Goal: Answer question/provide support: Share knowledge or assist other users

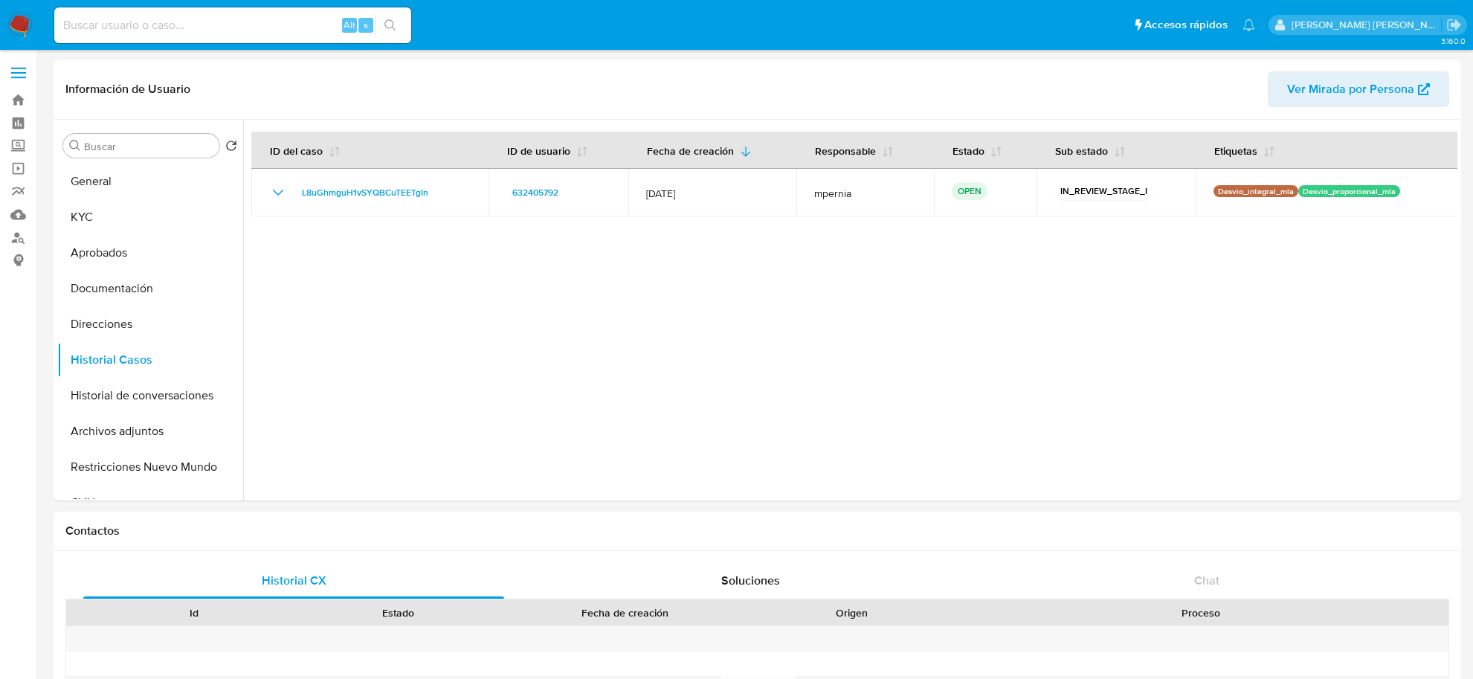
select select "10"
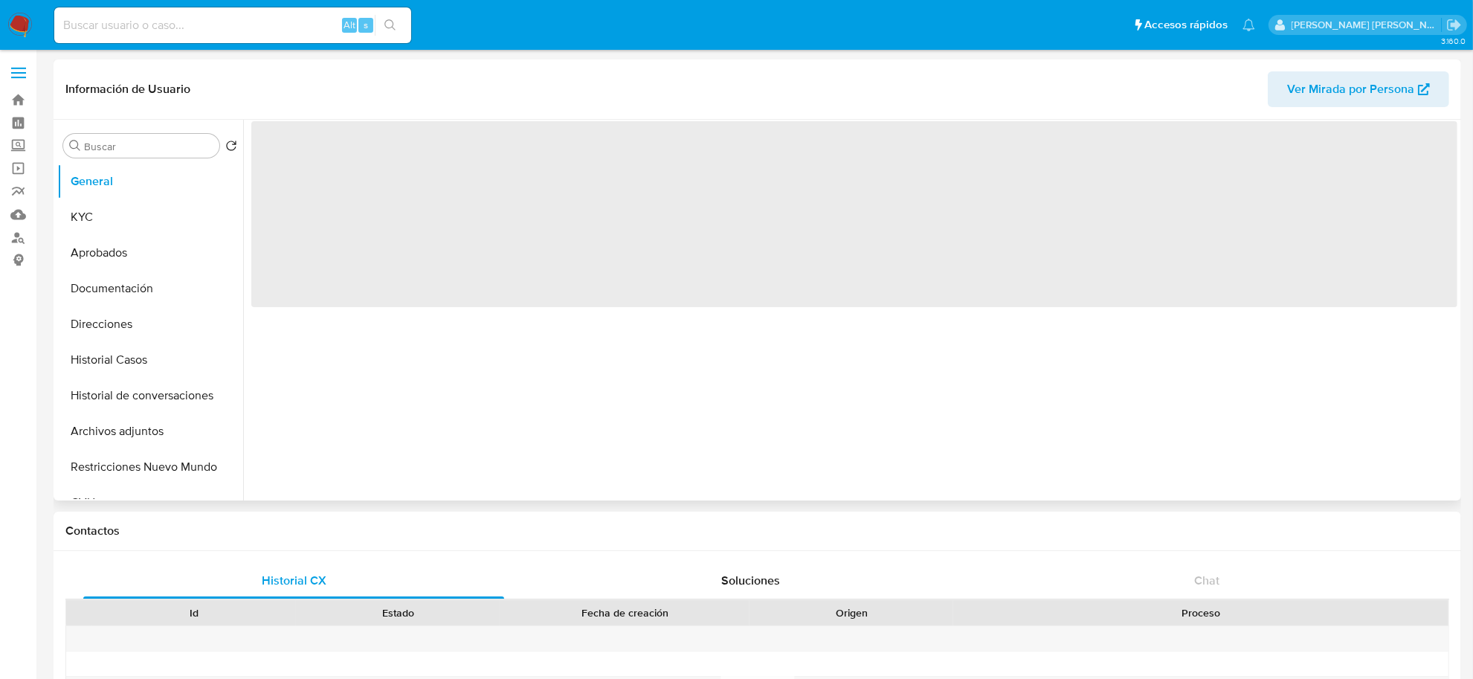
select select "10"
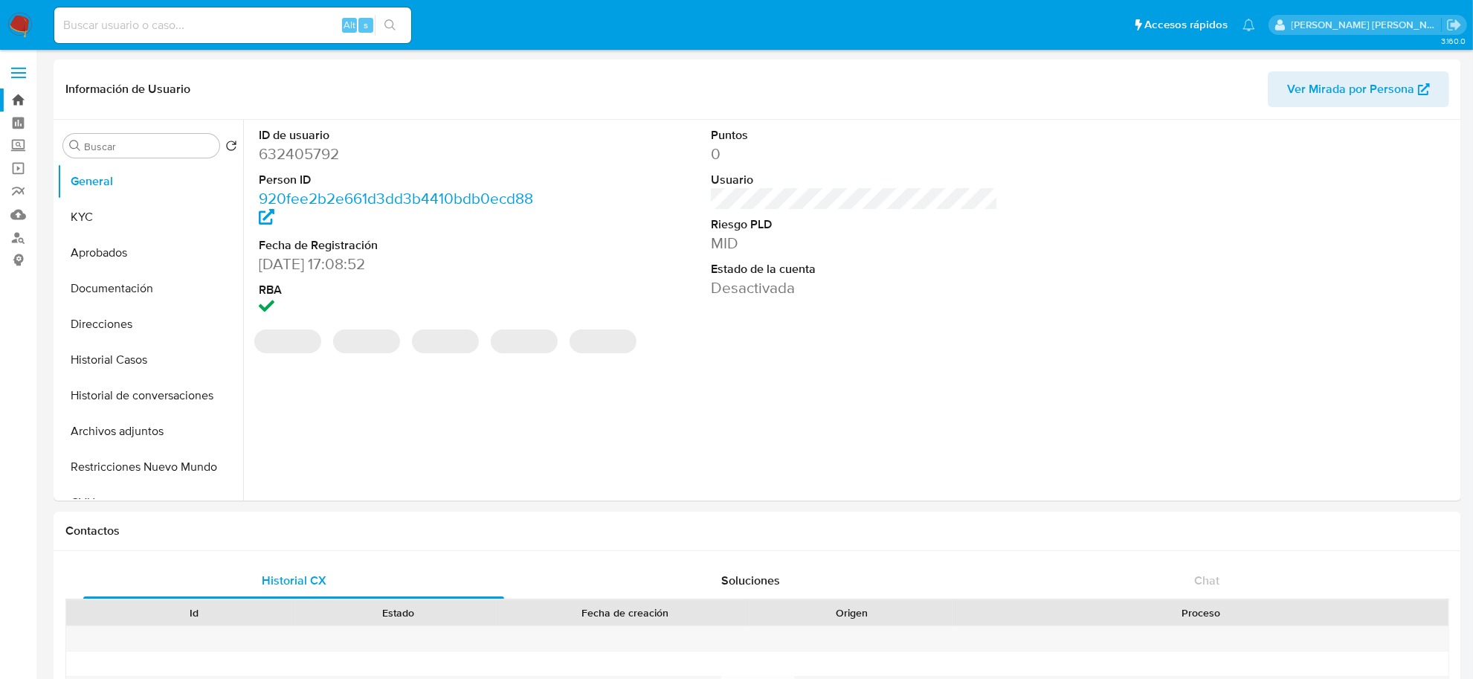
click at [16, 98] on link "Bandeja" at bounding box center [88, 100] width 177 height 23
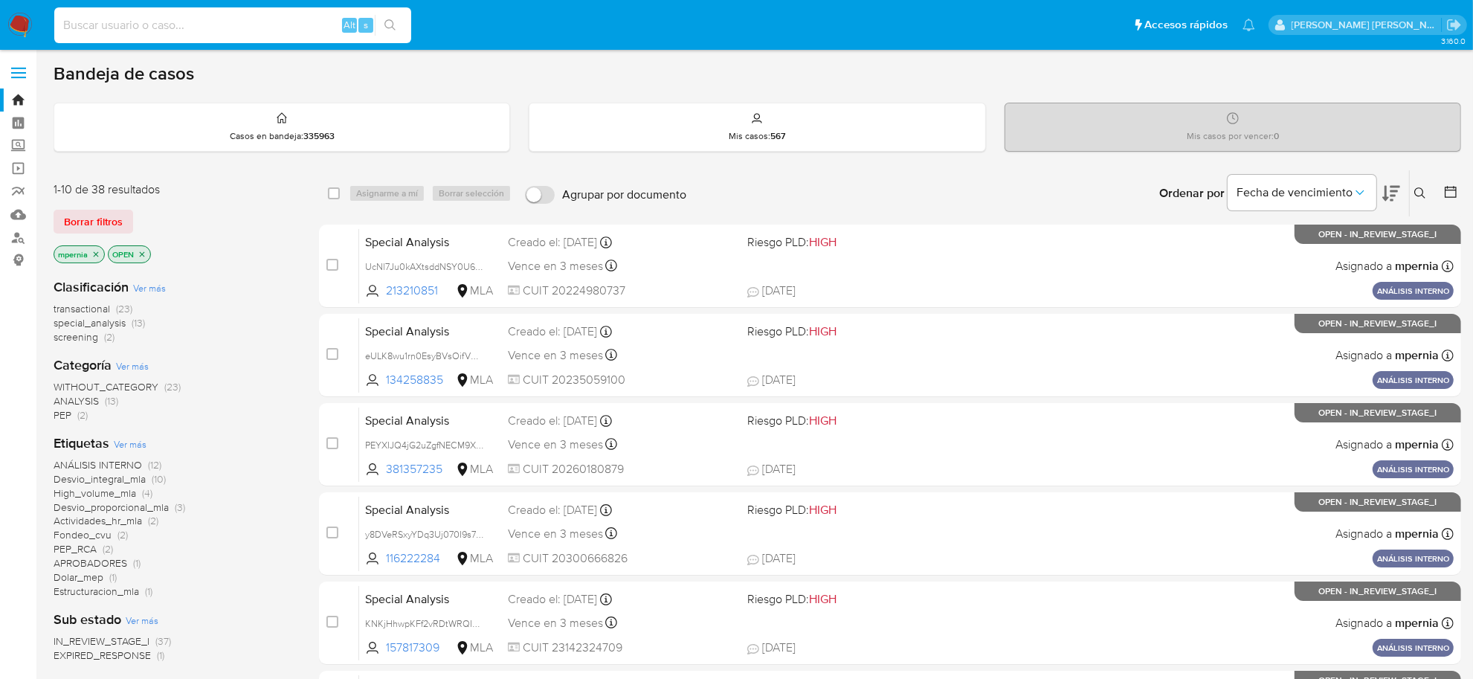
click at [157, 28] on input at bounding box center [232, 25] width 357 height 19
paste input "533910587"
type input "533910587"
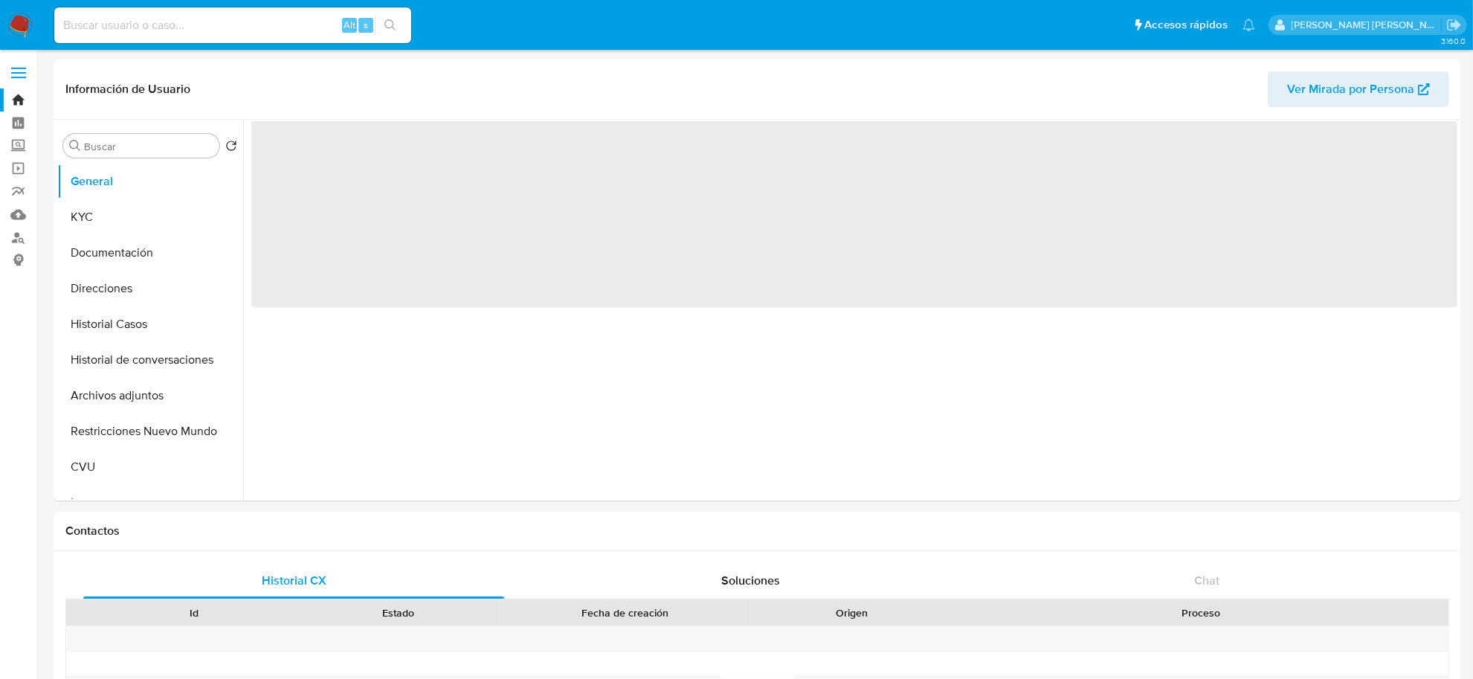
select select "10"
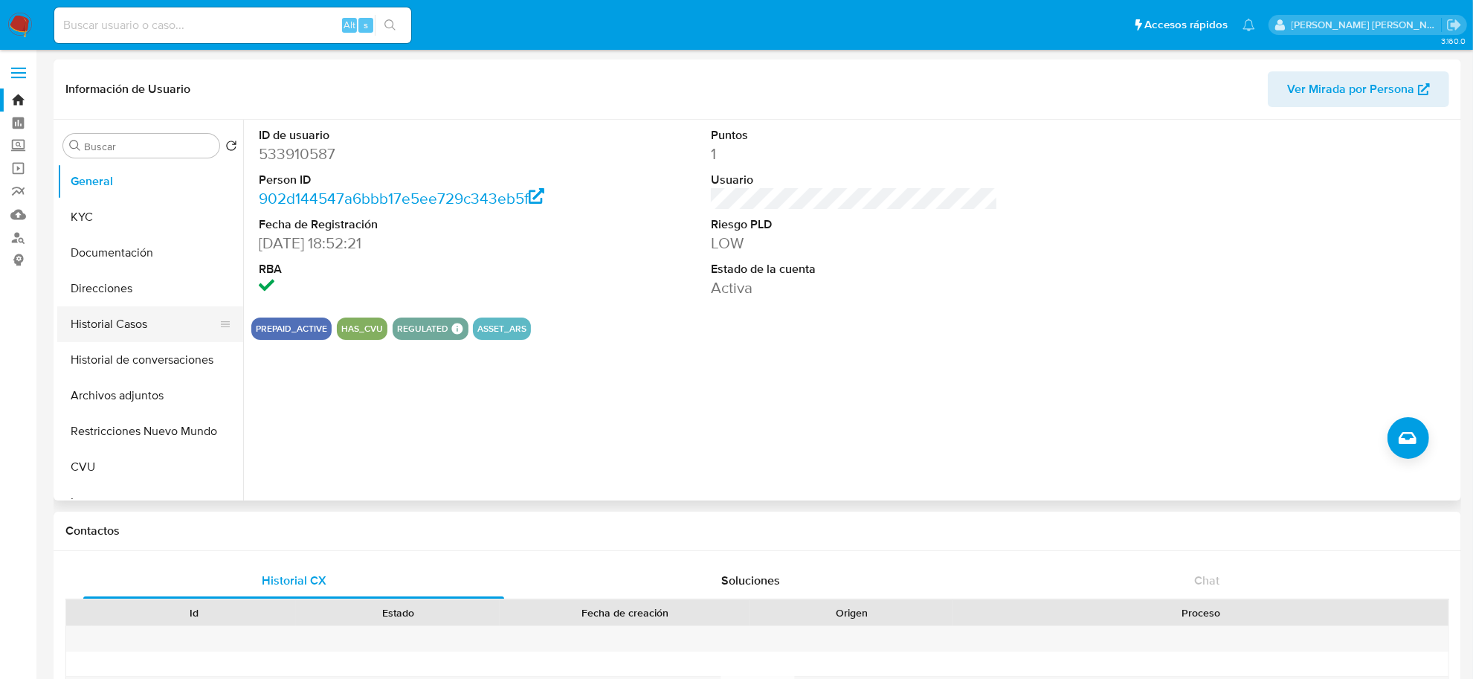
click at [103, 321] on button "Historial Casos" at bounding box center [144, 324] width 174 height 36
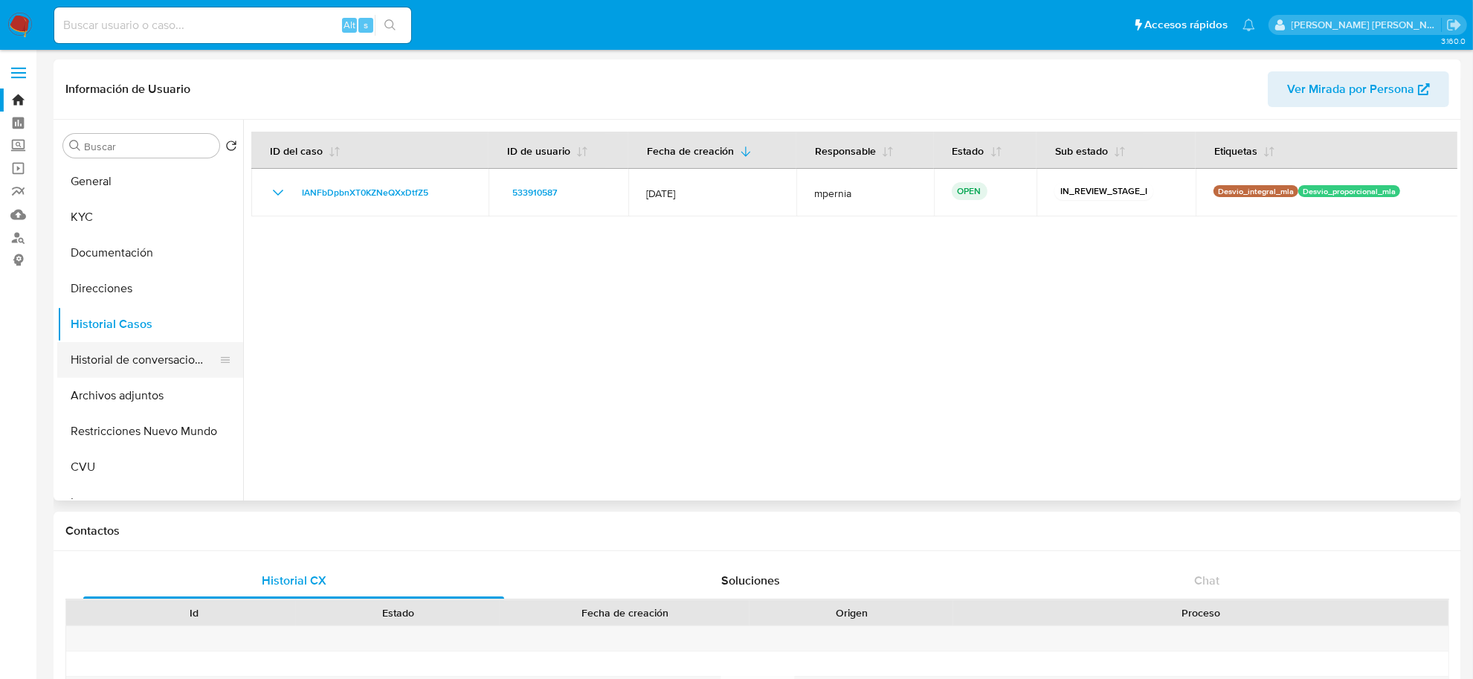
click at [106, 367] on button "Historial de conversaciones" at bounding box center [144, 360] width 174 height 36
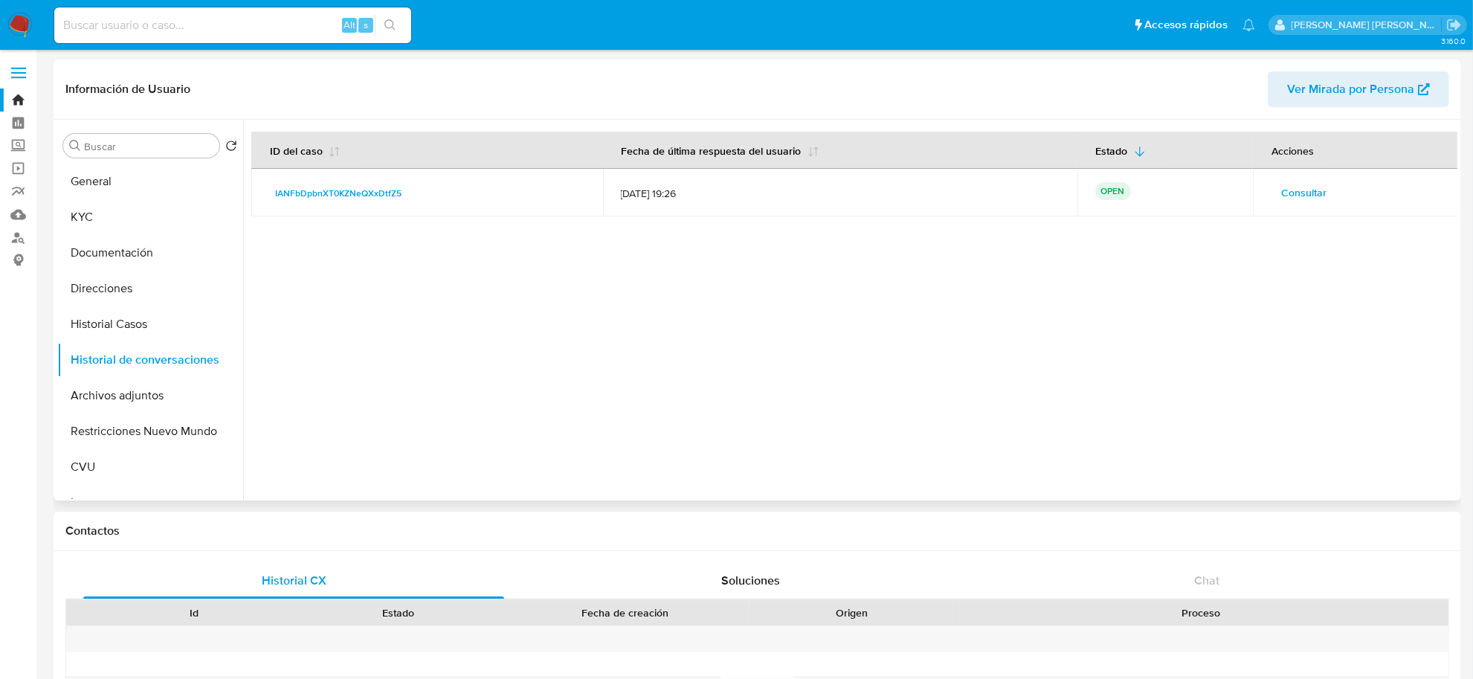
click at [1311, 195] on span "Consultar" at bounding box center [1304, 192] width 45 height 21
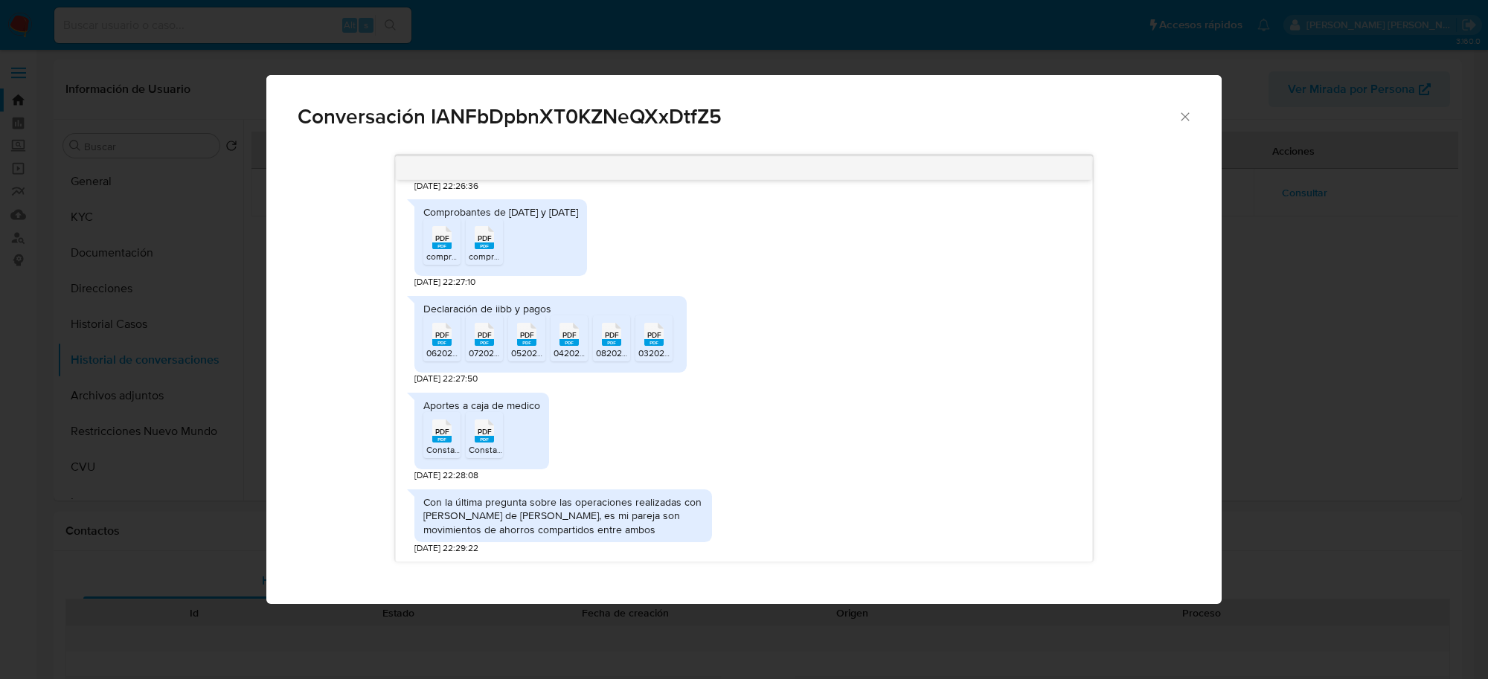
scroll to position [1436, 0]
click at [1186, 108] on div "Conversación IANFbDpbnXT0KZNeQXxDtfZ5" at bounding box center [743, 110] width 955 height 71
click at [1186, 112] on icon "Cerrar" at bounding box center [1184, 116] width 15 height 15
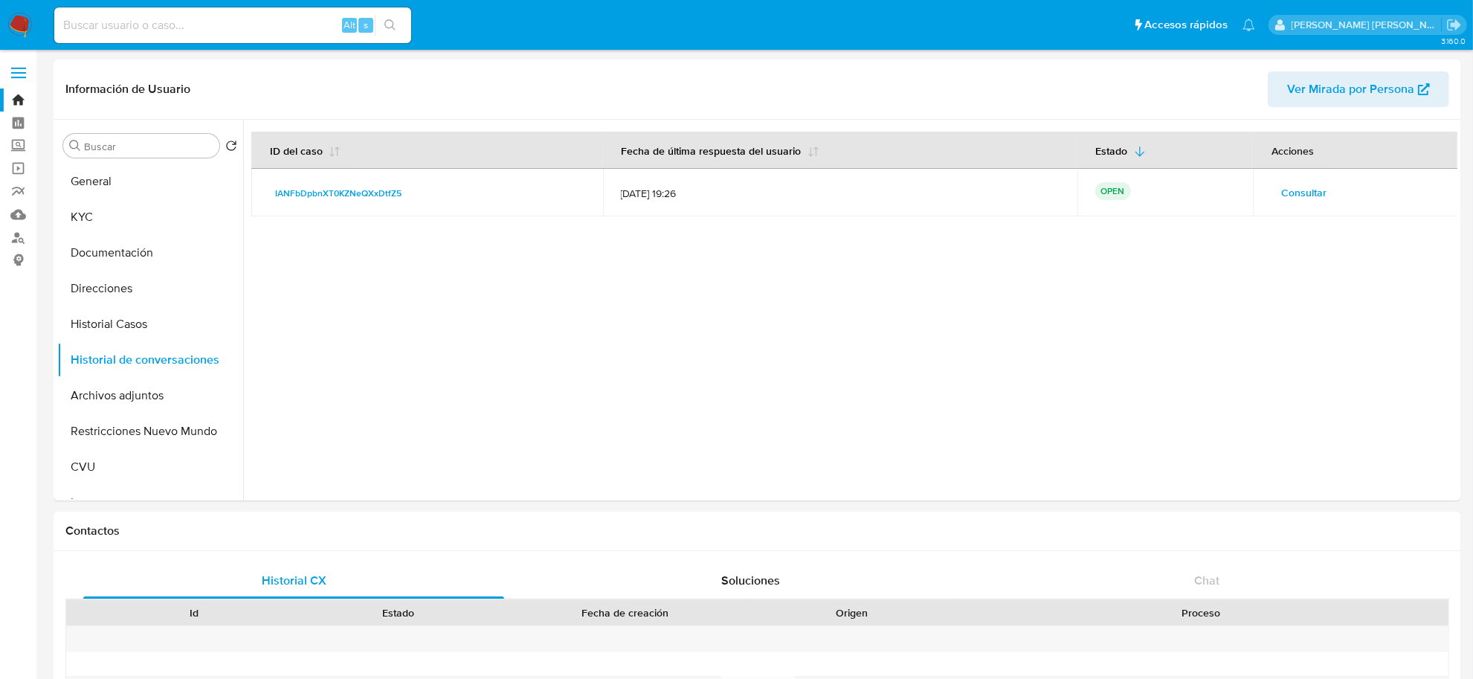
click at [222, 32] on input at bounding box center [232, 25] width 357 height 19
paste input "1837151515"
type input "1837151515"
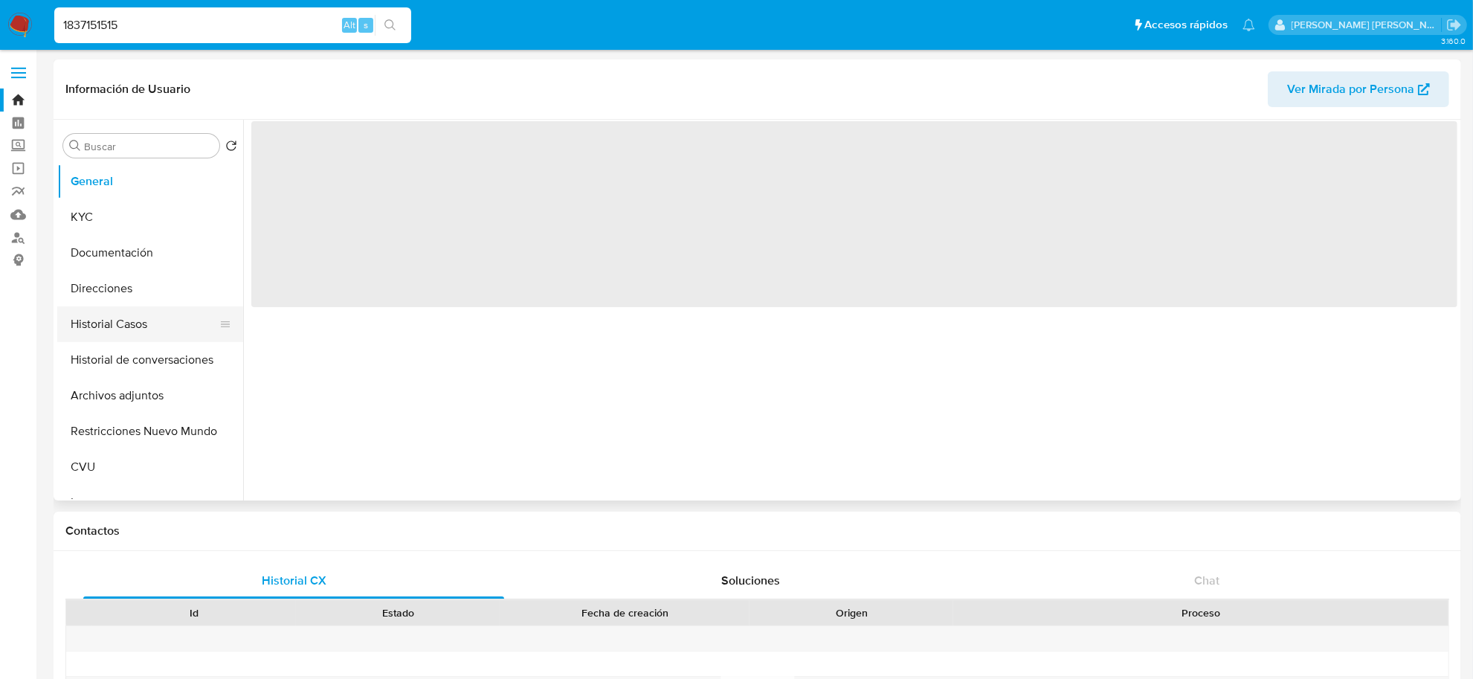
select select "10"
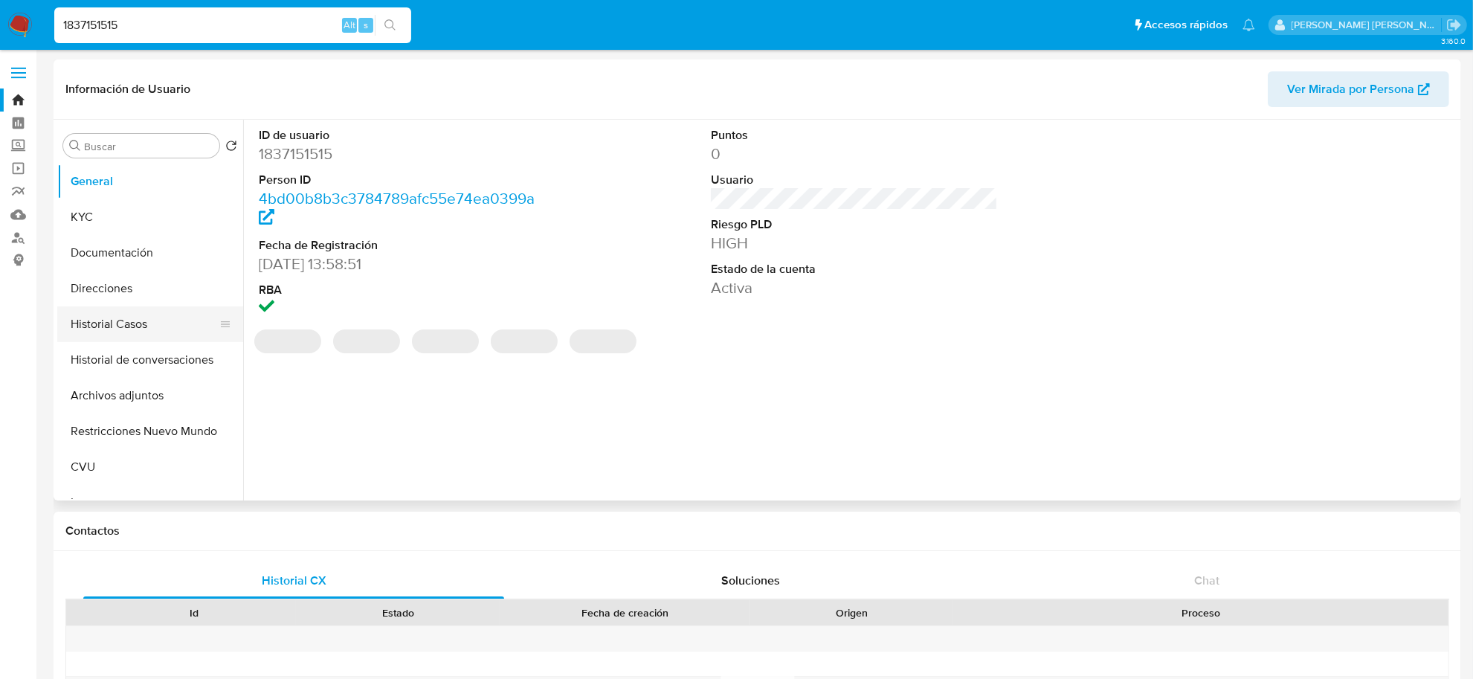
click at [130, 335] on button "Historial Casos" at bounding box center [144, 324] width 174 height 36
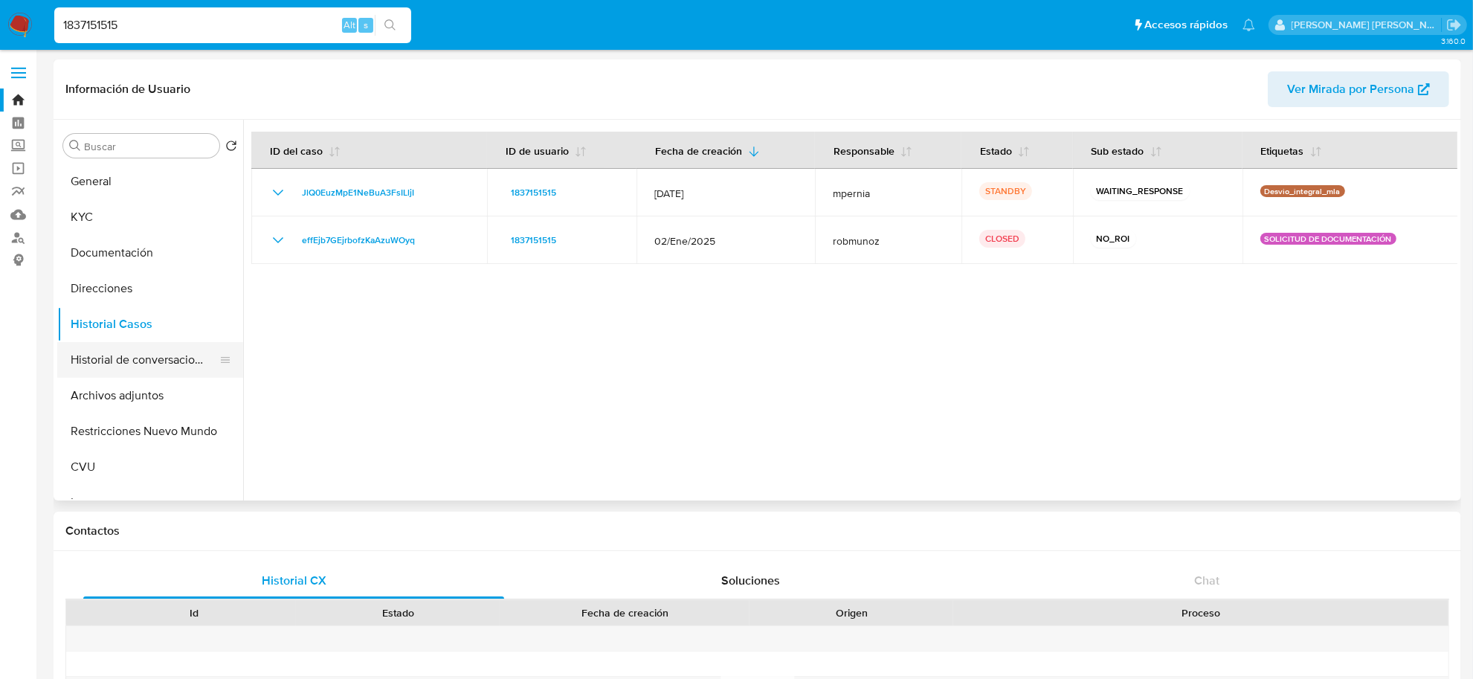
click at [136, 359] on button "Historial de conversaciones" at bounding box center [144, 360] width 174 height 36
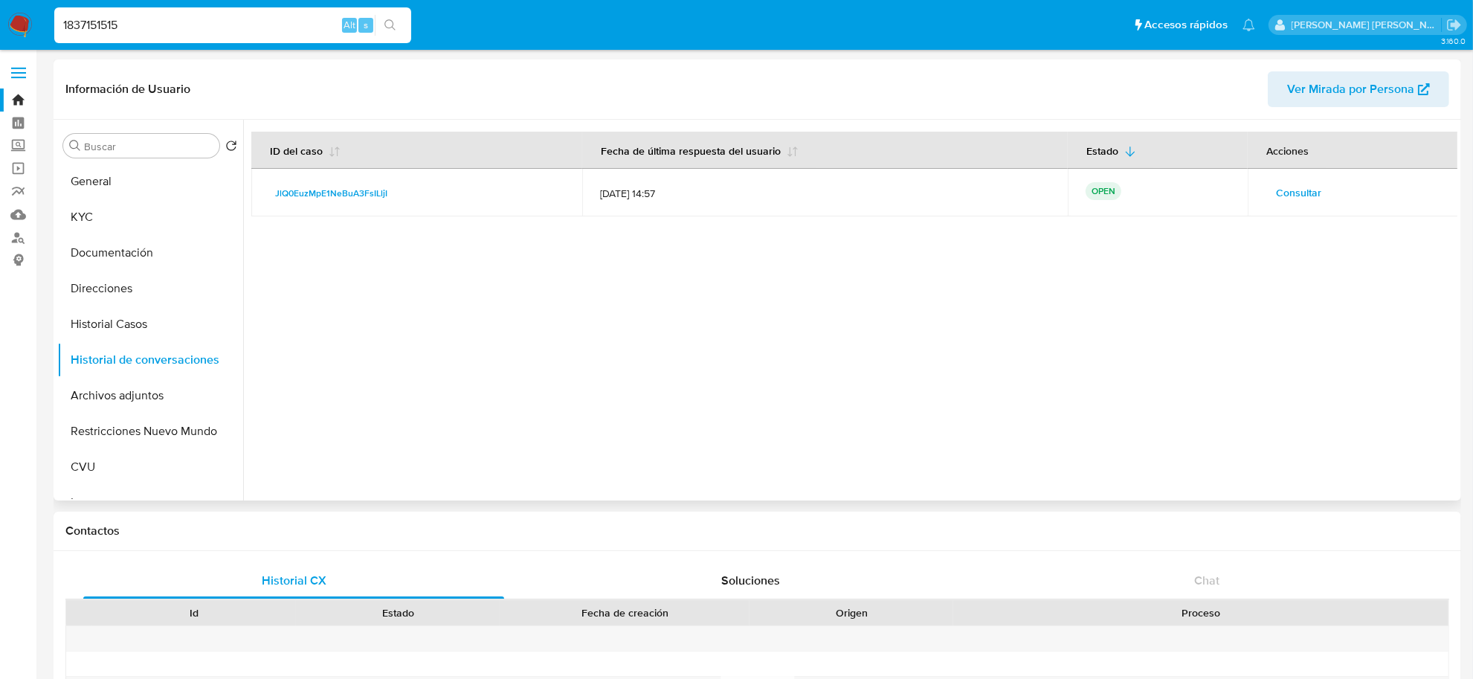
click at [1287, 194] on span "Consultar" at bounding box center [1298, 192] width 45 height 21
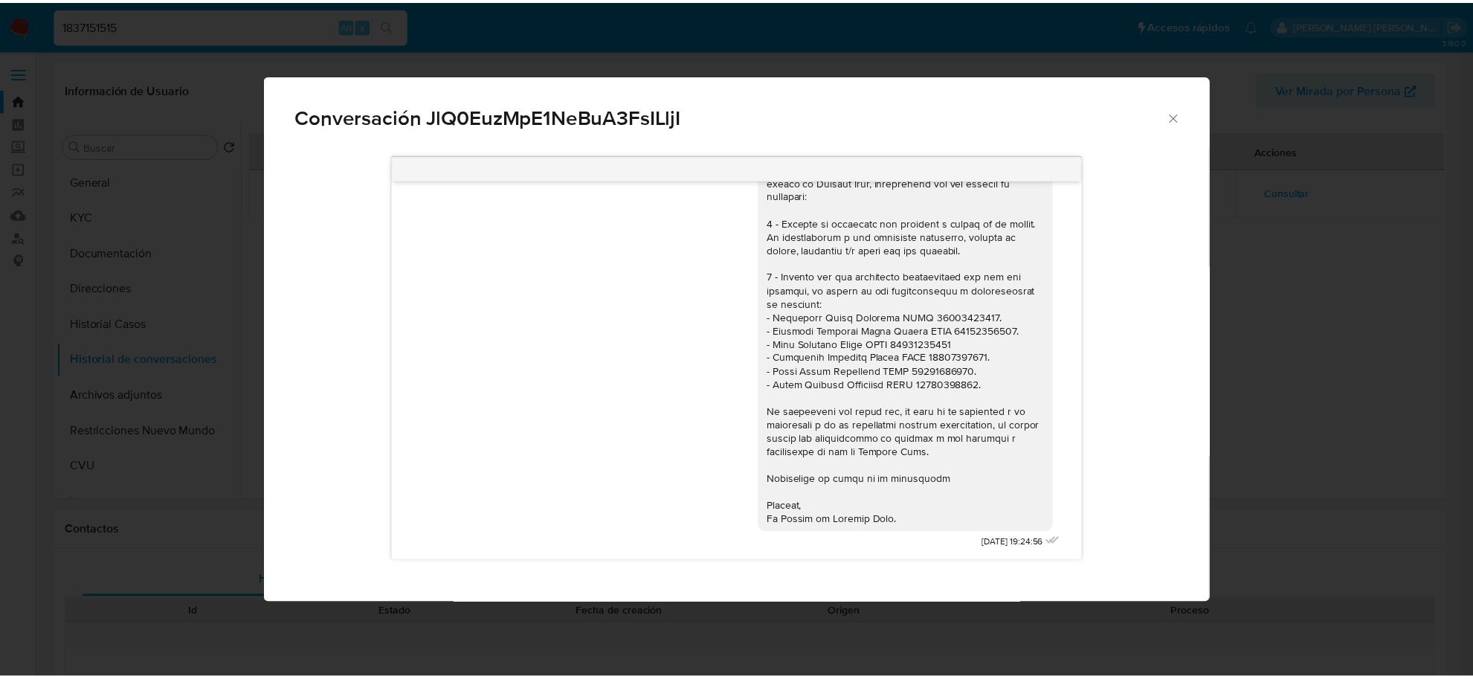
scroll to position [997, 0]
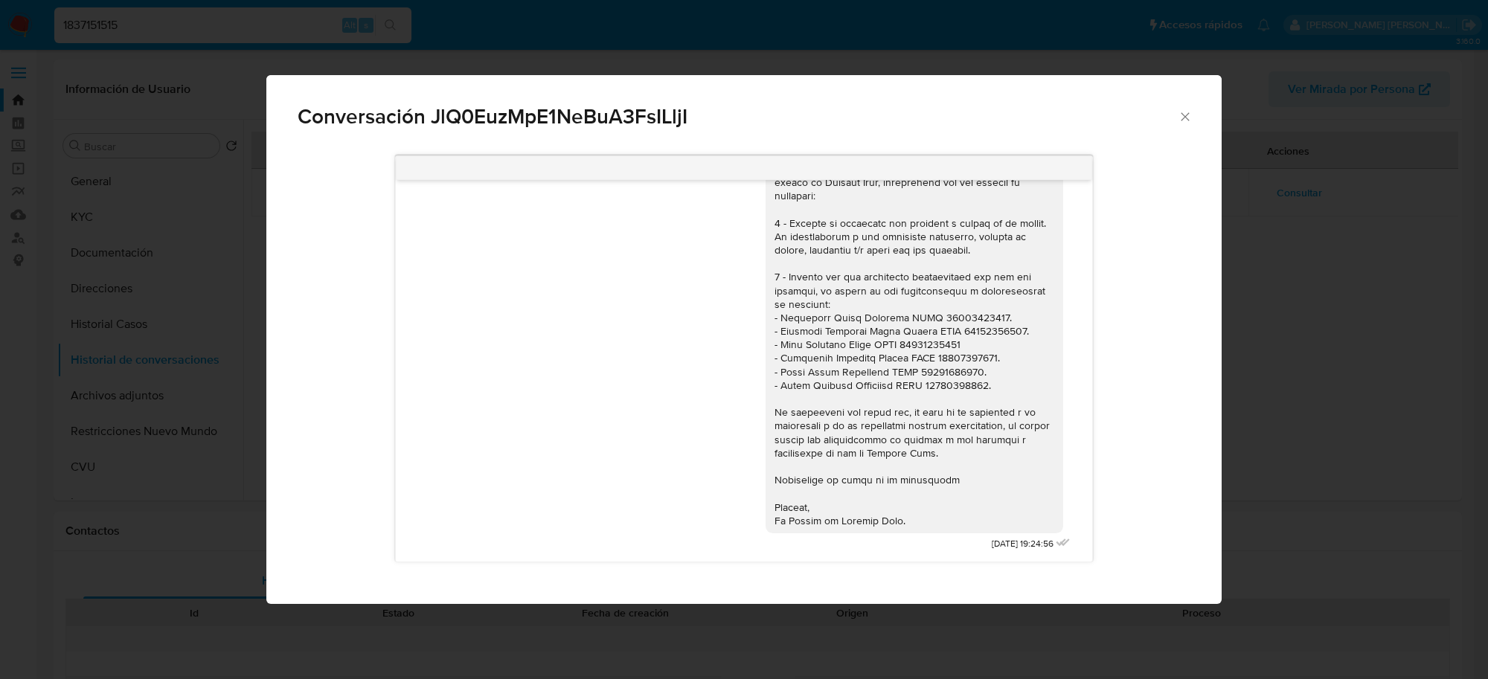
click at [1186, 119] on icon "Cerrar" at bounding box center [1184, 116] width 15 height 15
